Goal: Navigation & Orientation: Find specific page/section

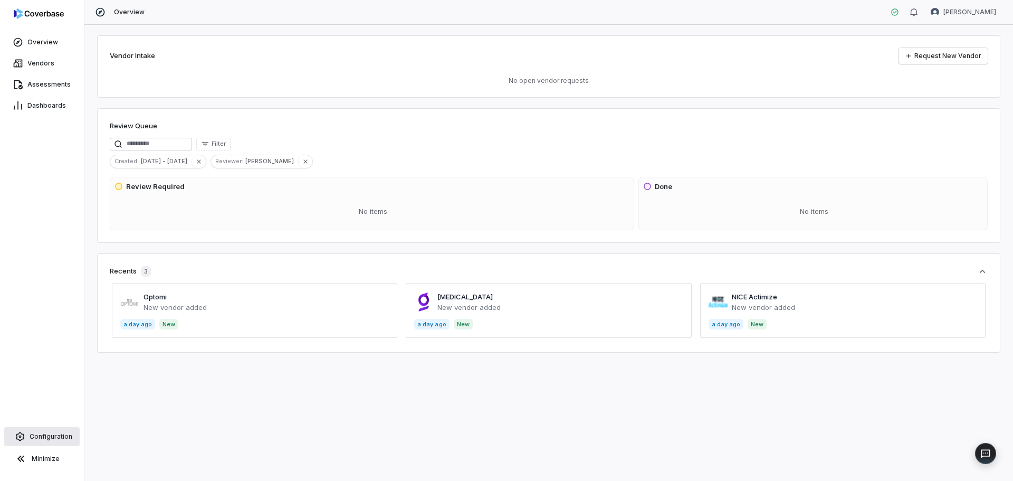
click at [51, 431] on link "Configuration" at bounding box center [41, 436] width 75 height 19
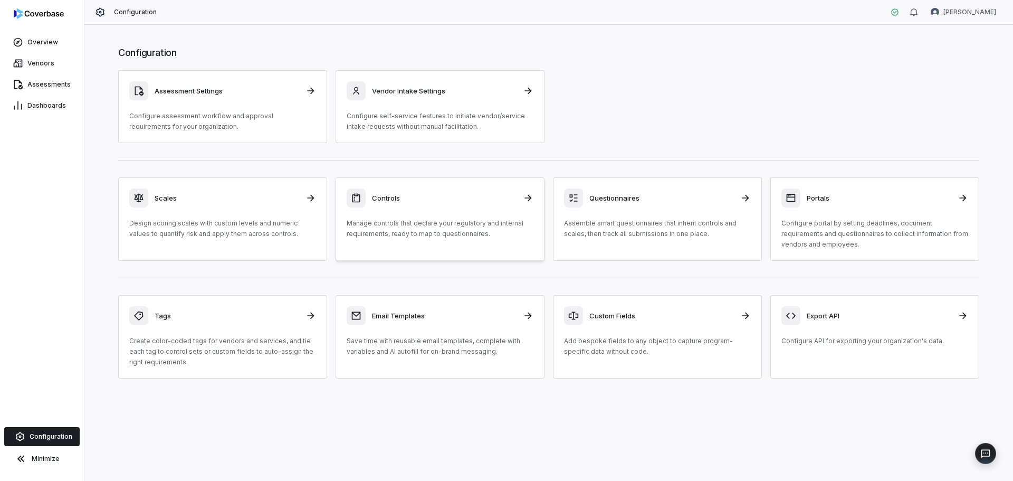
click at [384, 205] on div "Controls" at bounding box center [440, 197] width 187 height 19
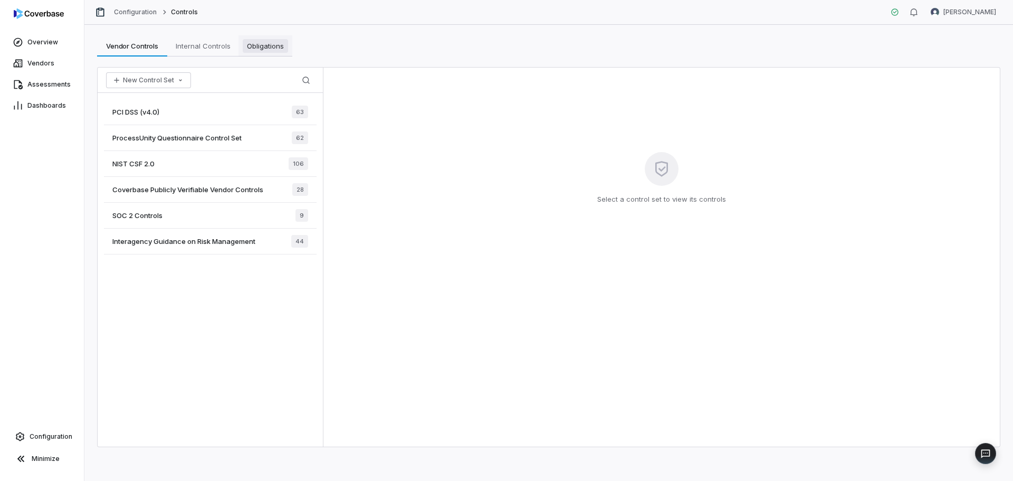
click at [261, 43] on span "Obligations" at bounding box center [265, 46] width 45 height 14
